Goal: Task Accomplishment & Management: Manage account settings

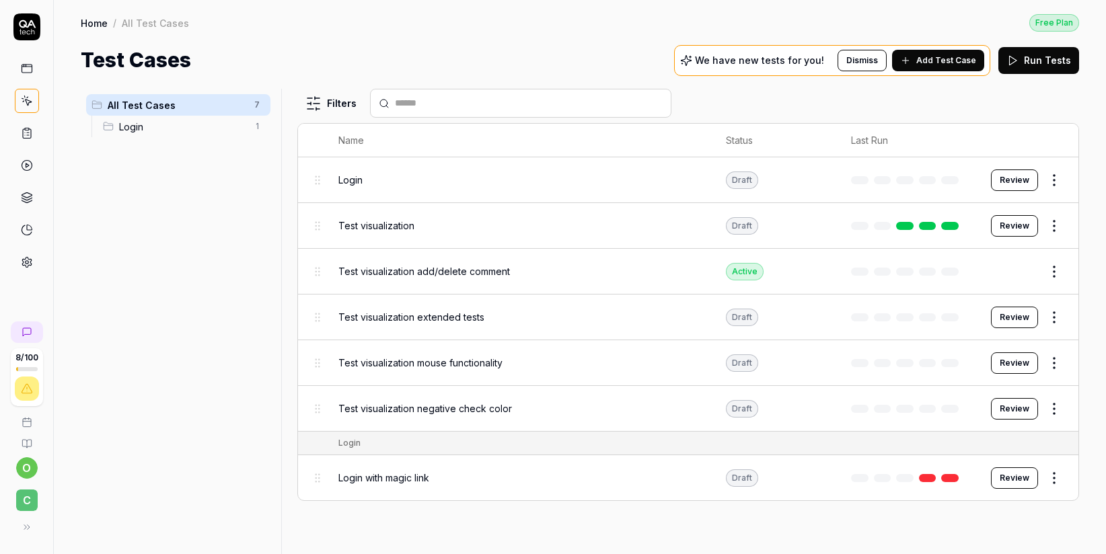
click at [594, 227] on div "Test visualization" at bounding box center [518, 226] width 361 height 14
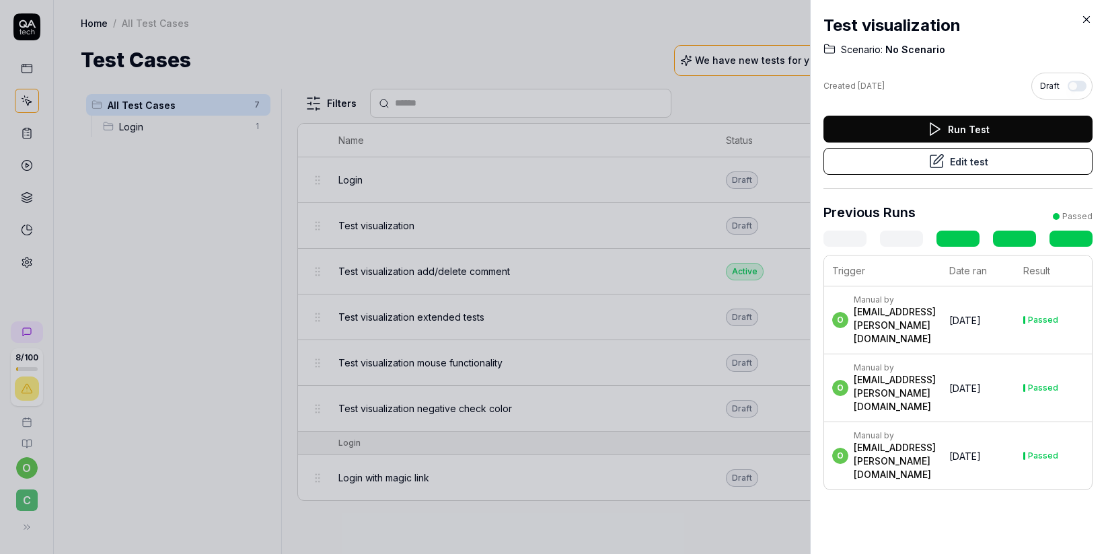
click at [941, 164] on button "Edit test" at bounding box center [958, 161] width 269 height 27
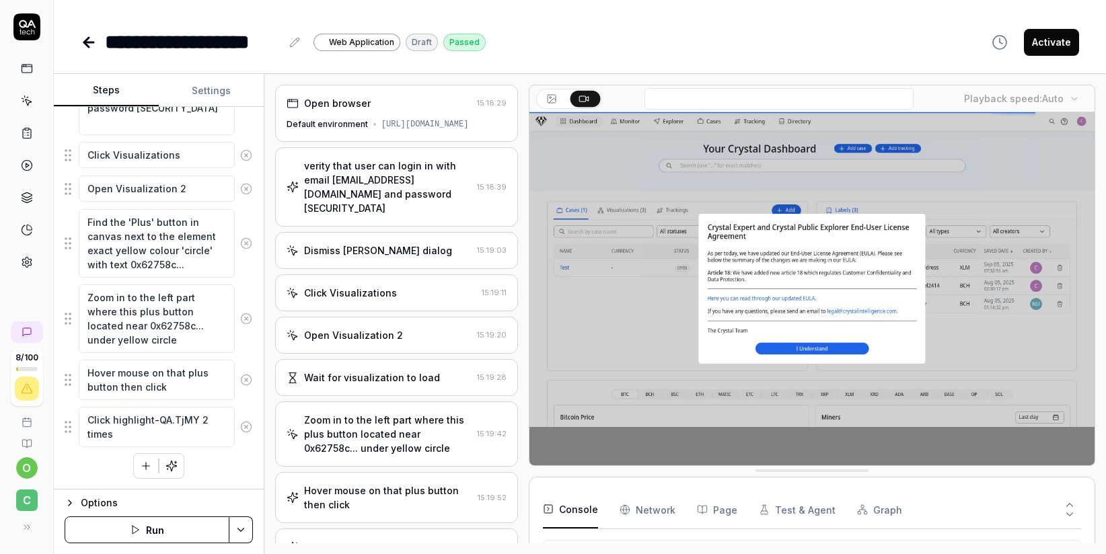
type textarea "*"
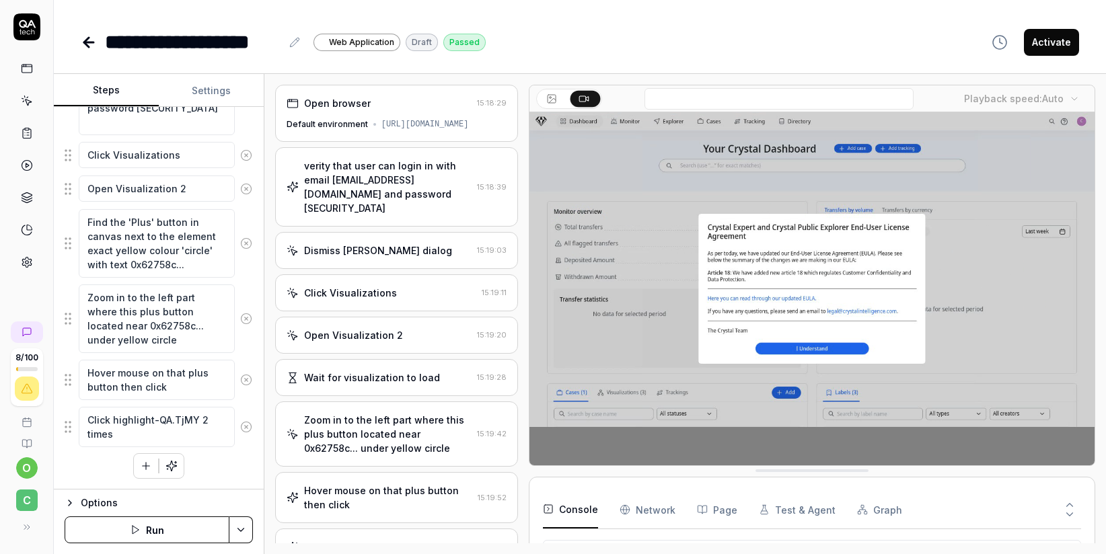
scroll to position [75, 0]
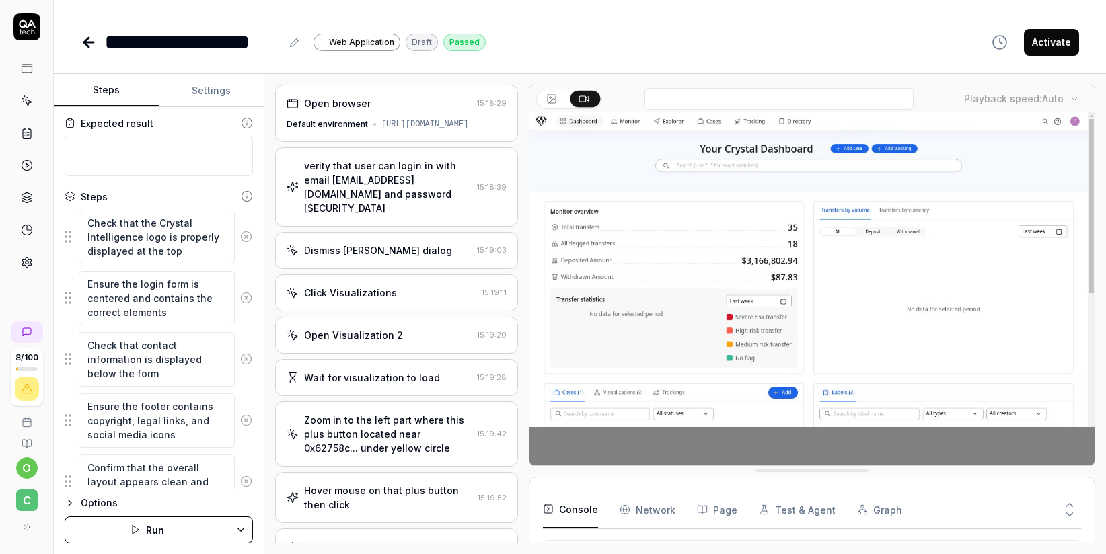
click at [81, 47] on icon at bounding box center [89, 42] width 16 height 16
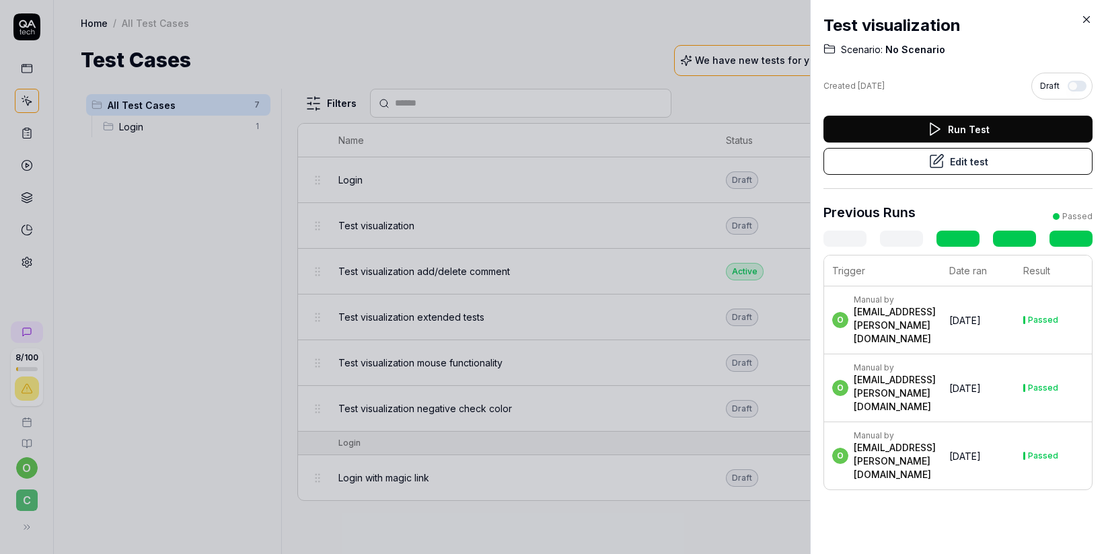
click at [1090, 22] on icon at bounding box center [1087, 19] width 12 height 12
